Goal: Information Seeking & Learning: Learn about a topic

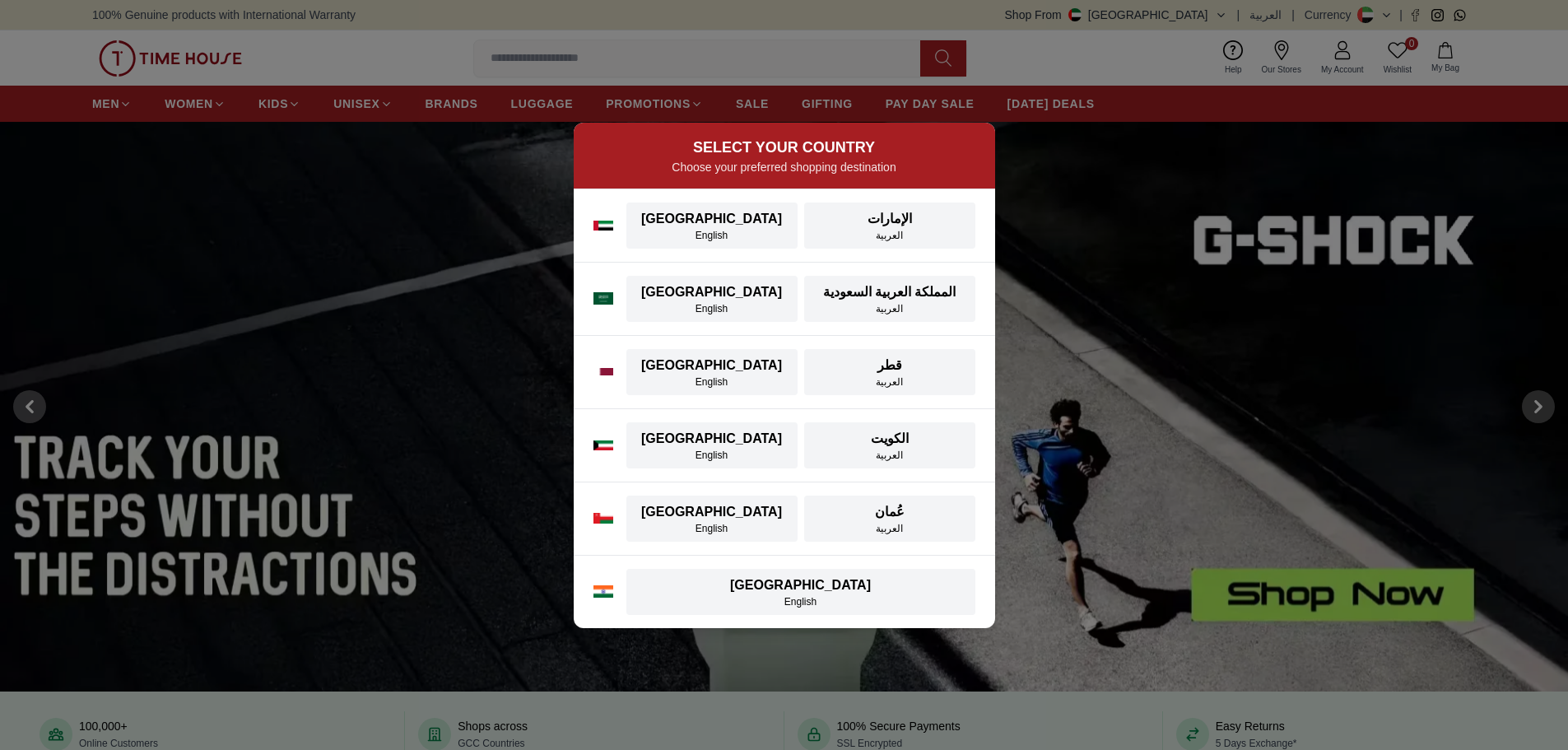
click at [645, 229] on div "English" at bounding box center [711, 235] width 151 height 13
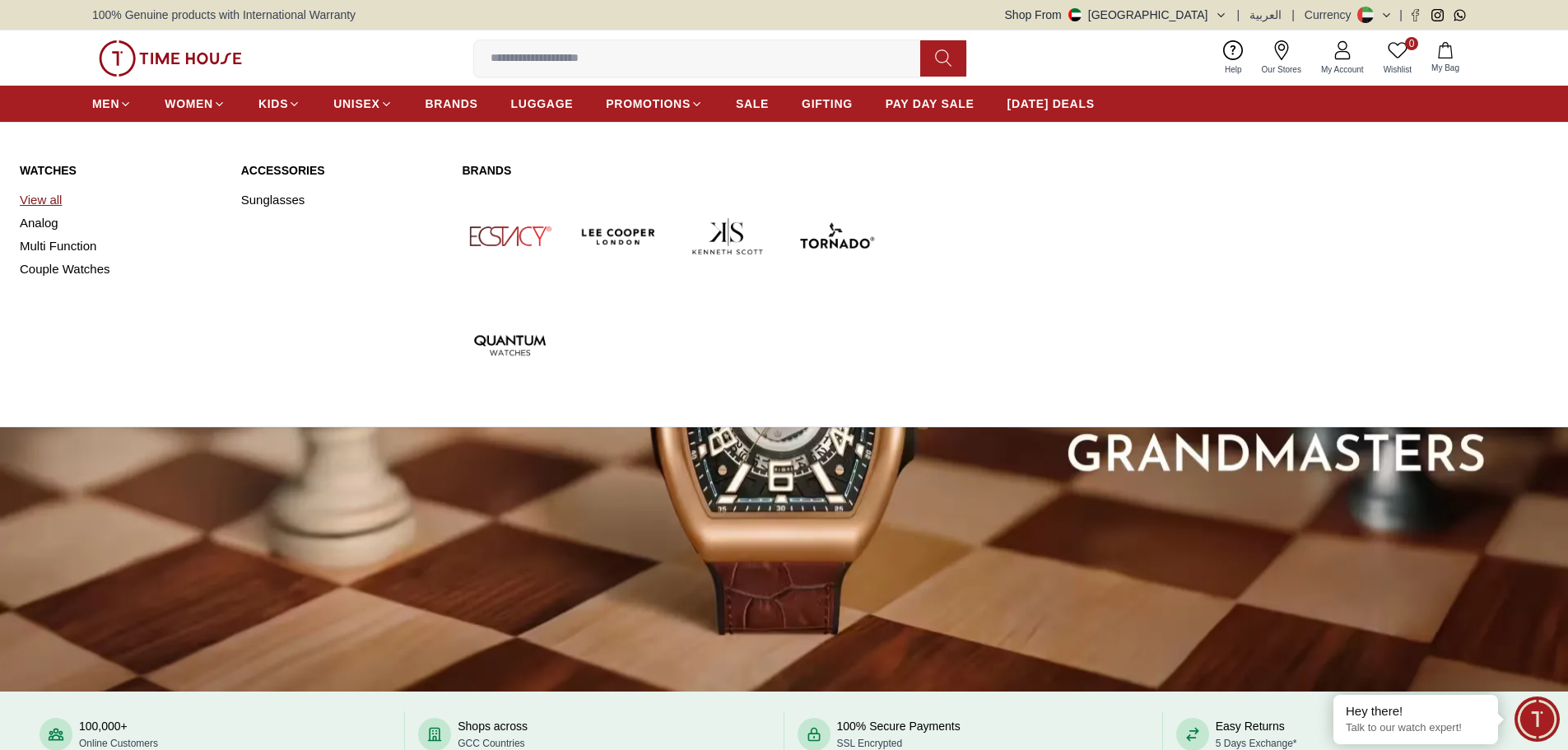
click at [58, 208] on link "View all" at bounding box center [120, 200] width 202 height 23
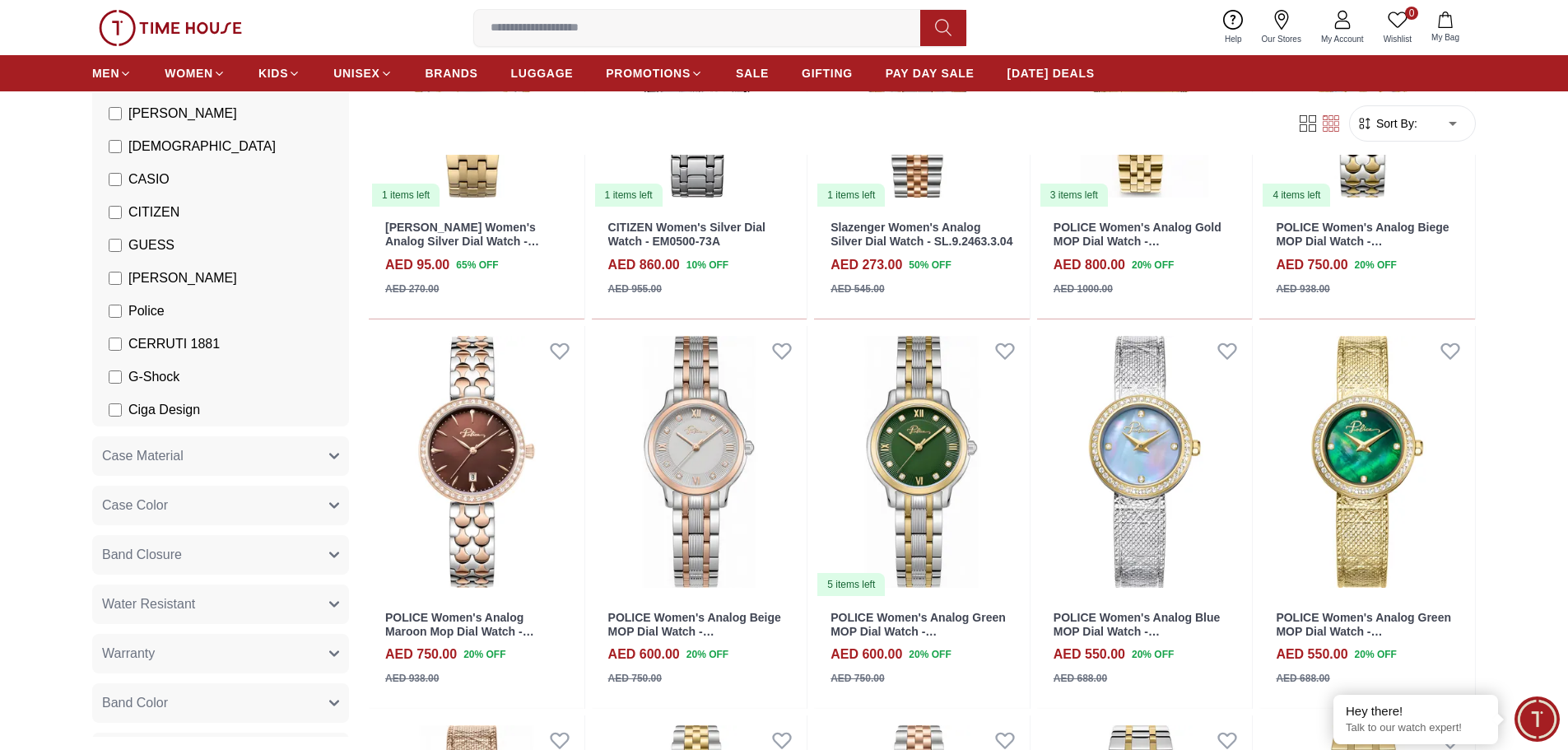
scroll to position [165, 0]
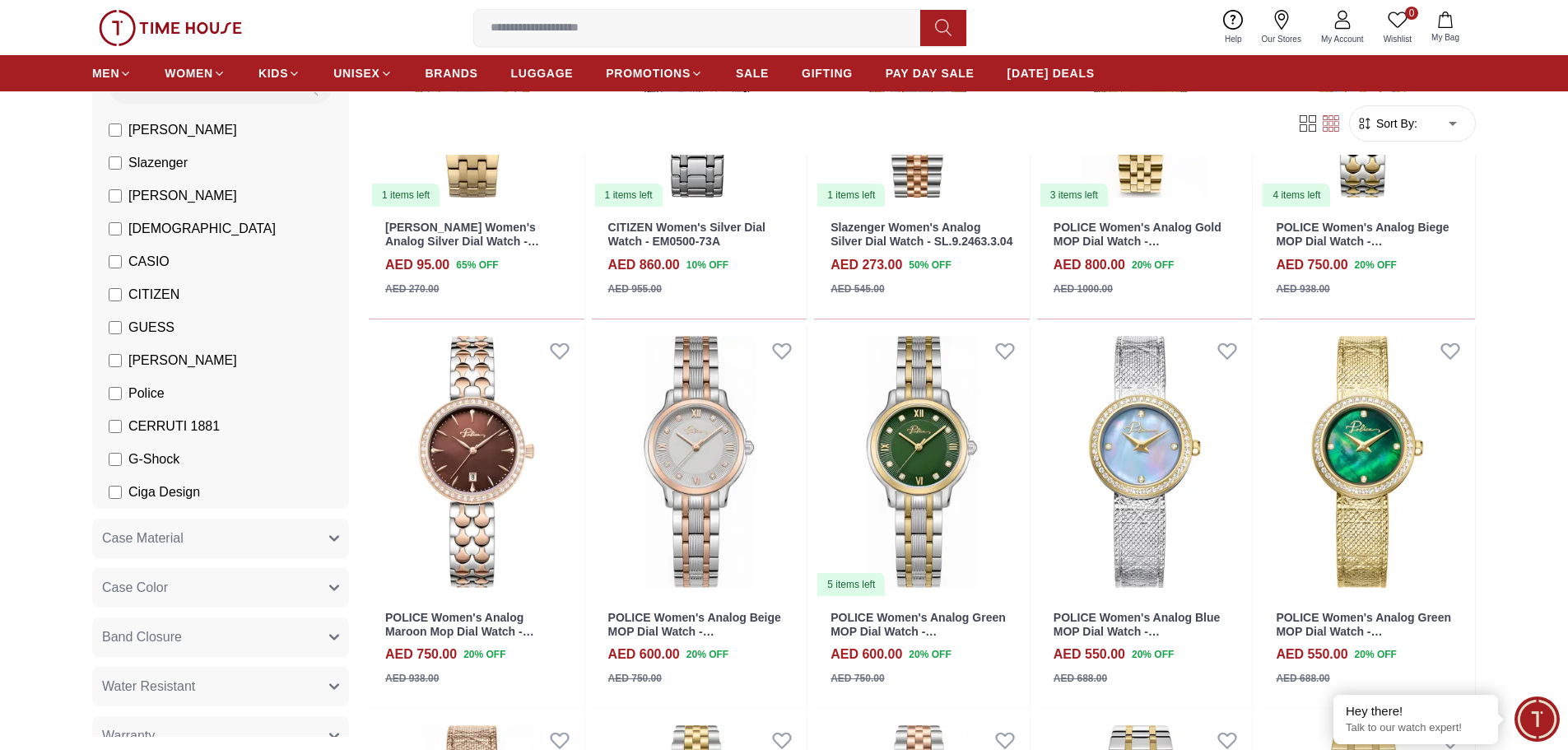
click at [189, 366] on span "[PERSON_NAME]" at bounding box center [182, 360] width 108 height 20
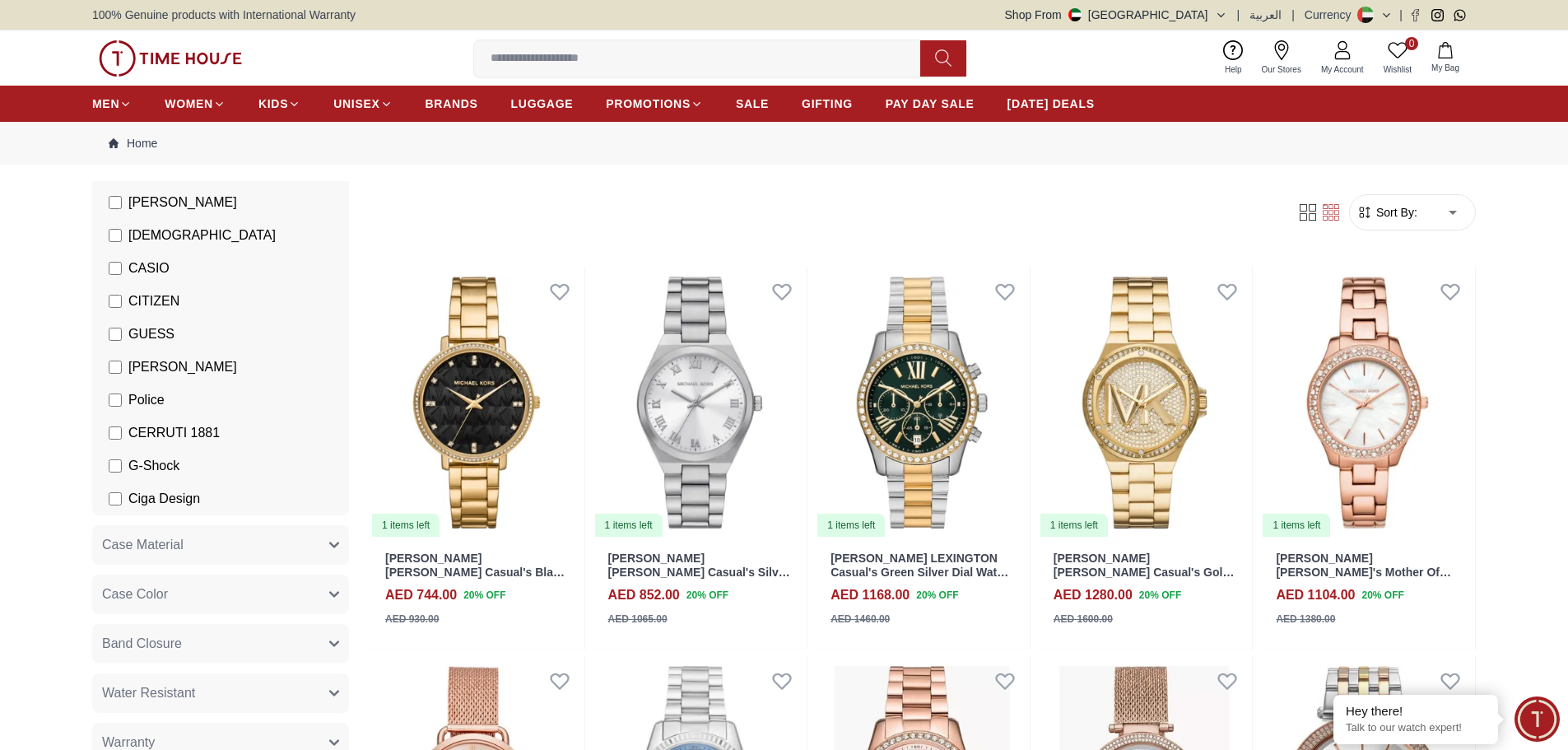
scroll to position [705, 0]
